Goal: Complete application form: Complete application form

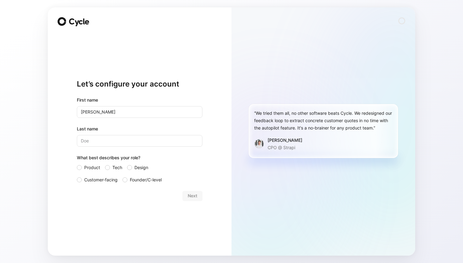
type input "[PERSON_NAME]"
click at [125, 142] on input "Last name" at bounding box center [140, 141] width 126 height 12
type input "premakumar"
click at [114, 114] on input "[PERSON_NAME]" at bounding box center [140, 112] width 126 height 12
type input "[PERSON_NAME]"
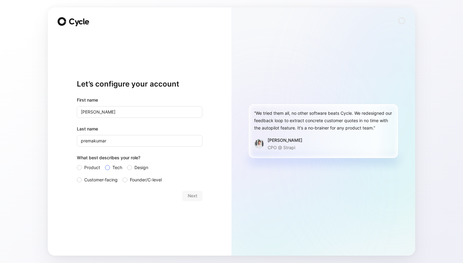
click at [112, 168] on label "Tech" at bounding box center [113, 167] width 17 height 7
click at [105, 164] on input "Tech" at bounding box center [105, 164] width 0 height 0
click at [193, 196] on span "Next" at bounding box center [193, 195] width 10 height 7
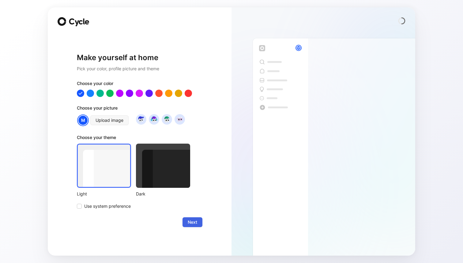
click at [194, 222] on span "Next" at bounding box center [193, 221] width 10 height 7
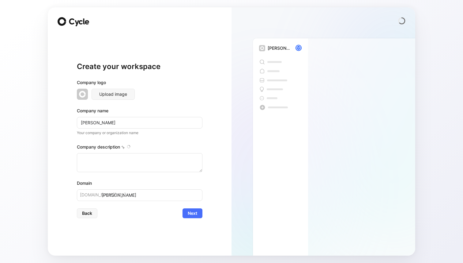
type textarea "[PERSON_NAME] is a digital health company that integrates preventive care, heal…"
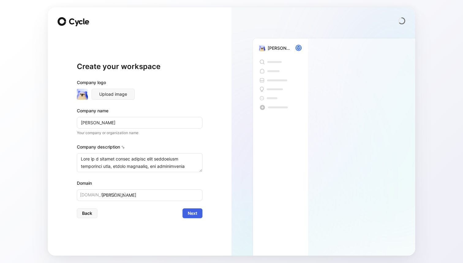
click at [195, 214] on span "Next" at bounding box center [193, 212] width 10 height 7
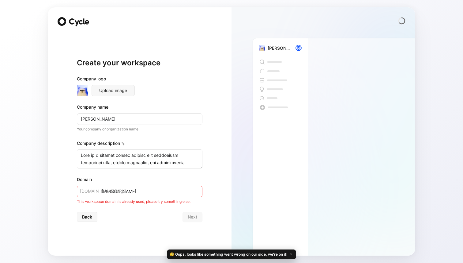
click at [175, 194] on input "[PERSON_NAME]" at bounding box center [140, 191] width 126 height 12
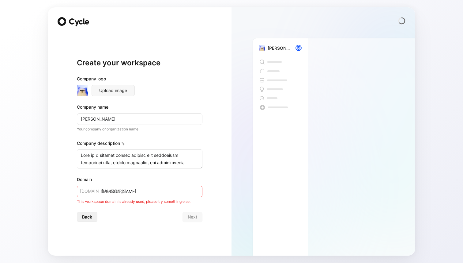
click at [91, 216] on span "Back" at bounding box center [87, 216] width 10 height 7
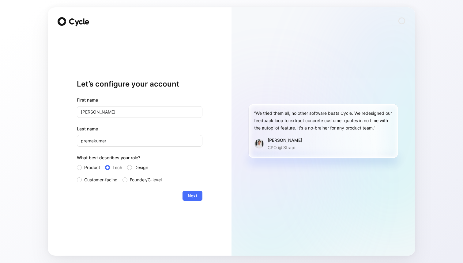
click at [0, 262] on com-1password-button at bounding box center [0, 263] width 0 height 0
click at [196, 194] on span "Next" at bounding box center [193, 195] width 10 height 7
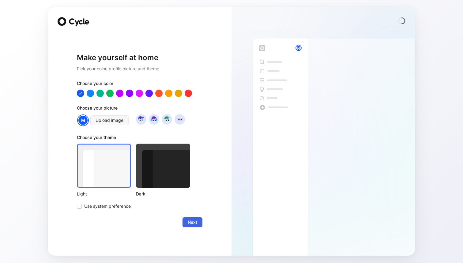
click at [189, 221] on span "Next" at bounding box center [193, 221] width 10 height 7
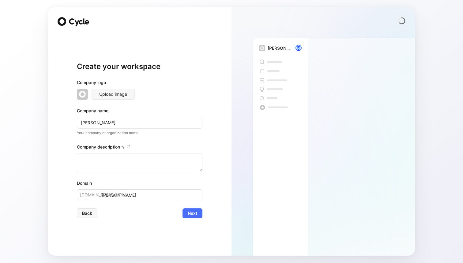
type textarea "[PERSON_NAME] is a digital health company that integrates preventive care, heal…"
click at [93, 195] on span "[DOMAIN_NAME][URL]" at bounding box center [103, 194] width 46 height 7
click at [113, 196] on input "[PERSON_NAME]" at bounding box center [140, 195] width 126 height 12
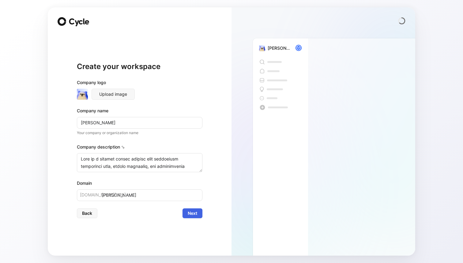
click at [193, 213] on span "Next" at bounding box center [193, 212] width 10 height 7
